Goal: Information Seeking & Learning: Learn about a topic

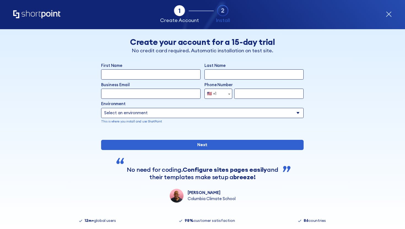
click at [390, 16] on icon "form" at bounding box center [388, 14] width 5 height 5
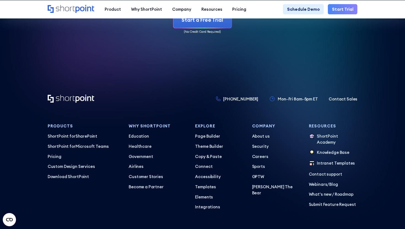
scroll to position [2461, 0]
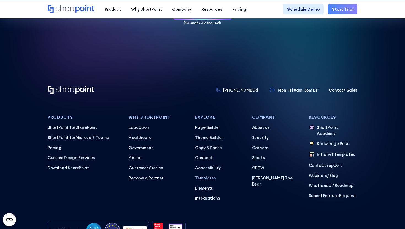
click at [206, 175] on p "Templates" at bounding box center [219, 178] width 49 height 6
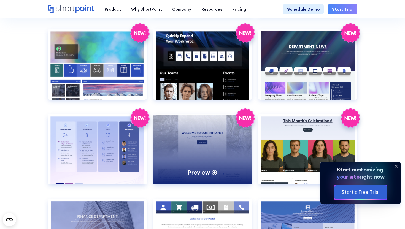
scroll to position [821, 0]
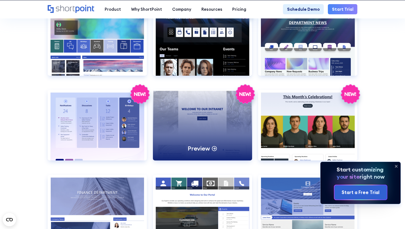
click at [210, 148] on div "Preview" at bounding box center [203, 149] width 30 height 8
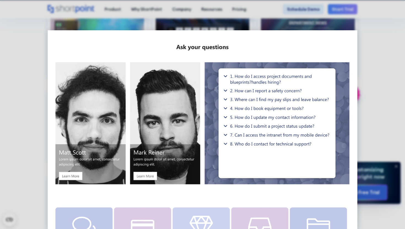
scroll to position [552, 0]
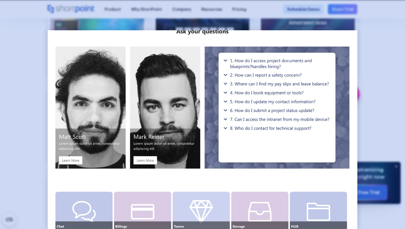
click at [365, 166] on div at bounding box center [202, 114] width 405 height 229
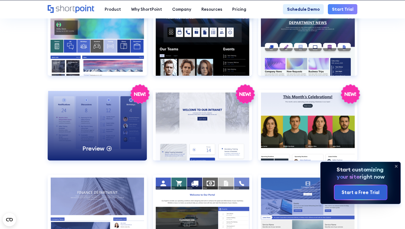
click at [104, 147] on p "Preview" at bounding box center [93, 149] width 22 height 8
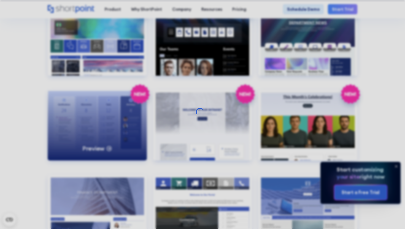
scroll to position [0, 0]
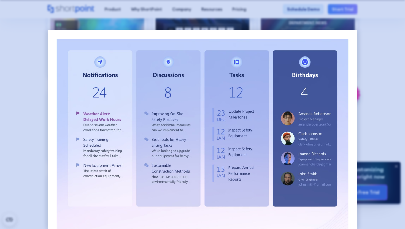
click at [365, 64] on div at bounding box center [202, 114] width 405 height 229
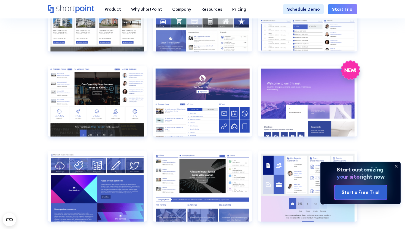
scroll to position [590, 0]
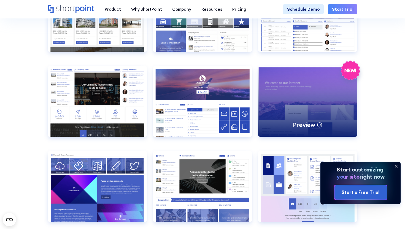
click at [312, 125] on p "Preview" at bounding box center [304, 125] width 22 height 8
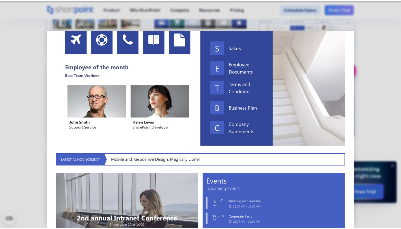
scroll to position [0, 0]
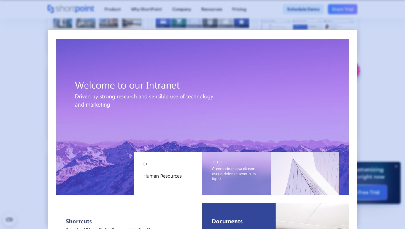
click at [378, 44] on div at bounding box center [202, 114] width 405 height 229
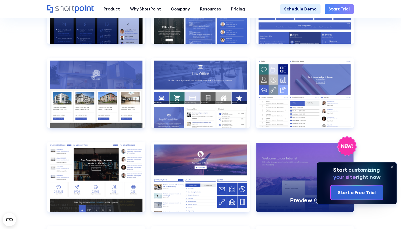
scroll to position [428, 0]
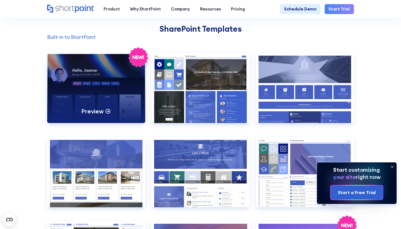
click at [104, 94] on div "Preview" at bounding box center [96, 88] width 98 height 70
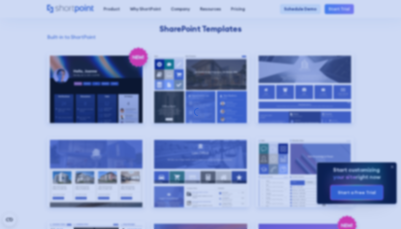
click at [101, 116] on div at bounding box center [200, 114] width 401 height 229
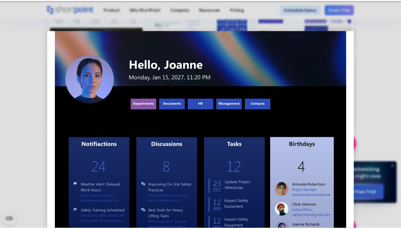
scroll to position [0, 0]
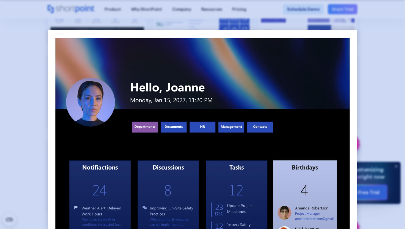
click at [359, 90] on div at bounding box center [202, 114] width 405 height 229
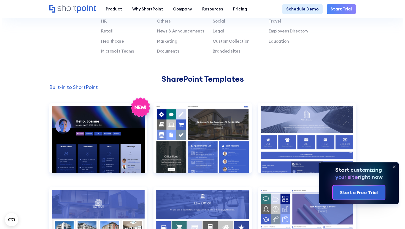
scroll to position [315, 0]
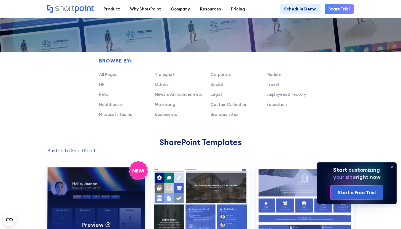
click at [119, 179] on div "Preview" at bounding box center [96, 201] width 98 height 70
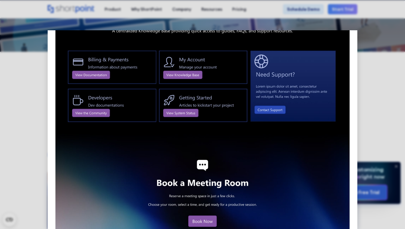
scroll to position [591, 0]
